Goal: Information Seeking & Learning: Learn about a topic

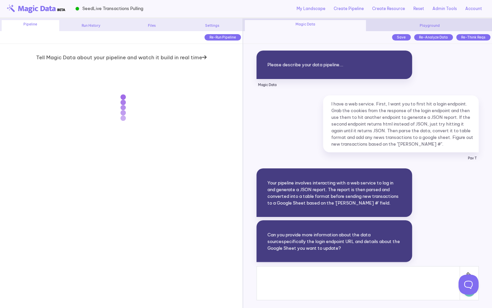
scroll to position [5014, 0]
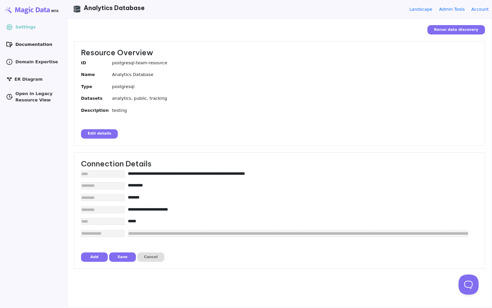
click at [13, 46] on link ".cls-1 { stroke-width: 0px; } Documentation" at bounding box center [33, 44] width 60 height 11
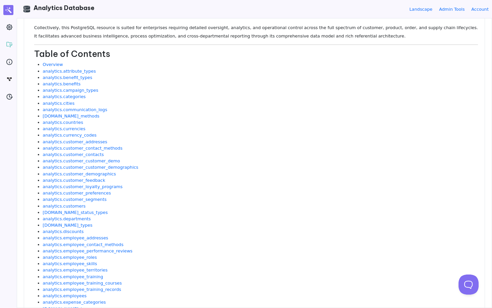
scroll to position [206, 0]
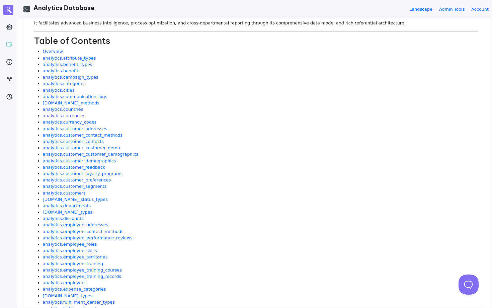
click at [77, 117] on link "analytics.currencies" at bounding box center [64, 115] width 43 height 5
click at [76, 85] on link "analytics.categories" at bounding box center [64, 83] width 43 height 5
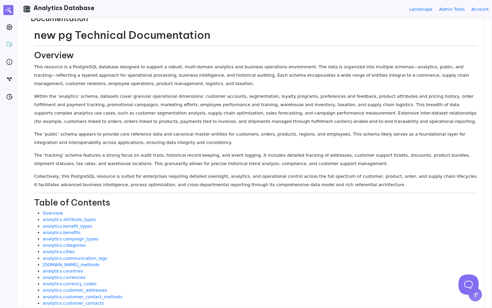
scroll to position [19, 0]
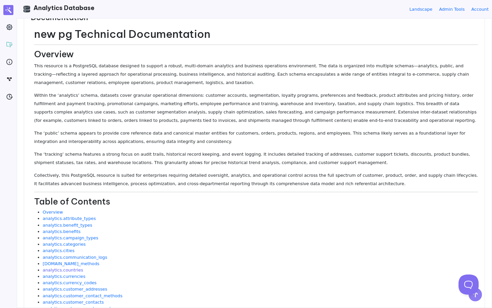
click at [71, 270] on link "analytics.countries" at bounding box center [63, 270] width 41 height 5
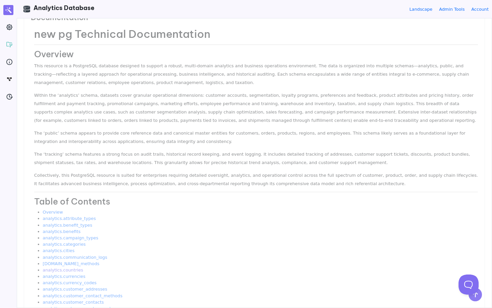
scroll to position [0, 0]
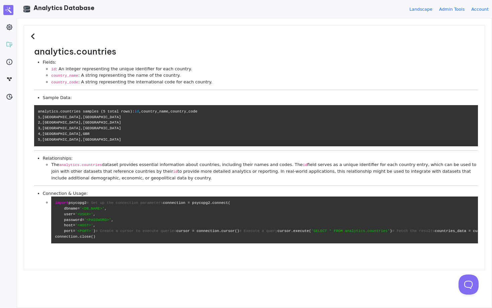
click at [32, 34] on icon at bounding box center [34, 36] width 6 height 7
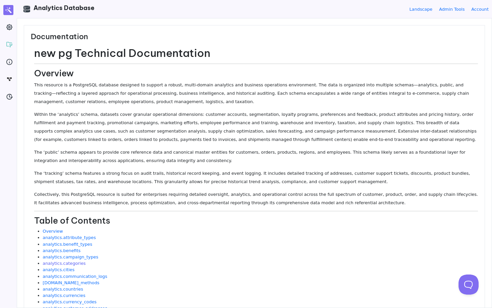
click at [65, 263] on link "analytics.categories" at bounding box center [64, 263] width 43 height 5
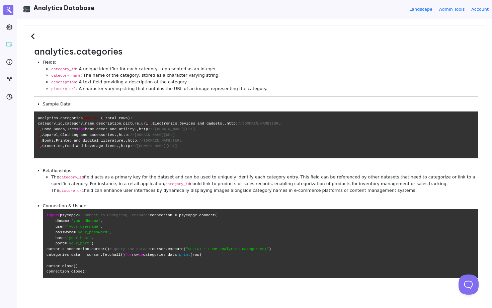
click at [33, 35] on icon at bounding box center [34, 36] width 6 height 7
